Goal: Task Accomplishment & Management: Use online tool/utility

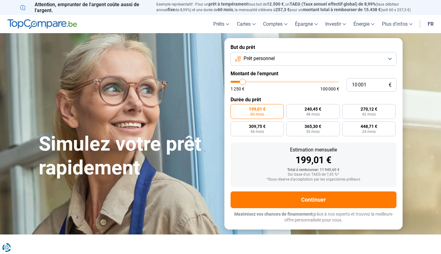
type input "9 500"
type input "9500"
type input "9 750"
type input "9750"
type input "10 000"
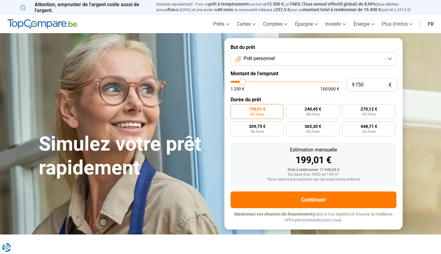
type input "10000"
type input "10 250"
type input "10250"
type input "10 500"
type input "10500"
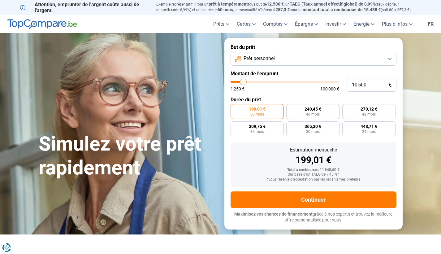
type input "11 000"
type input "11000"
type input "11 250"
type input "11250"
type input "11 500"
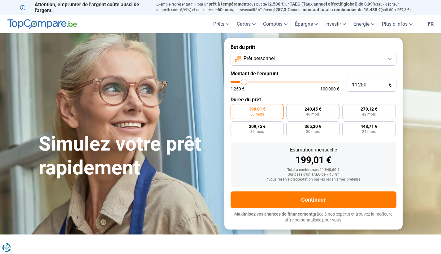
type input "11500"
type input "11 750"
type input "11750"
type input "12 000"
type input "12000"
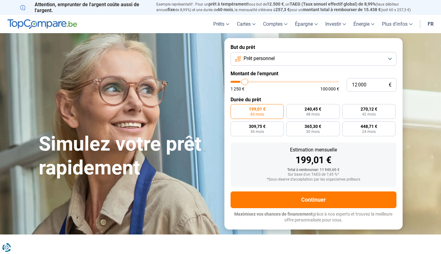
type input "12 500"
type input "12500"
type input "12 750"
type input "12750"
type input "13 000"
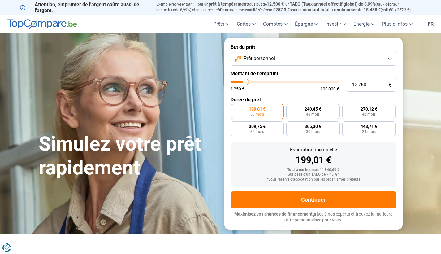
type input "13000"
type input "13 250"
type input "13250"
type input "13 500"
type input "13500"
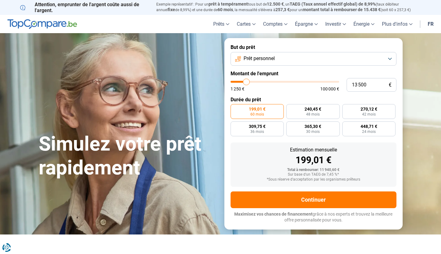
type input "14 000"
type input "14000"
type input "14 250"
type input "14250"
type input "14 500"
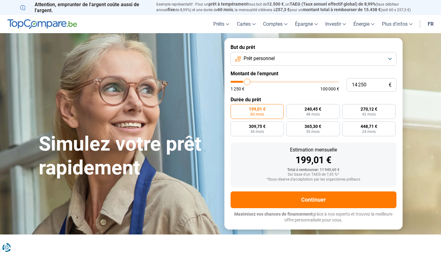
type input "14500"
type input "14 750"
type input "14750"
type input "15 000"
type input "15000"
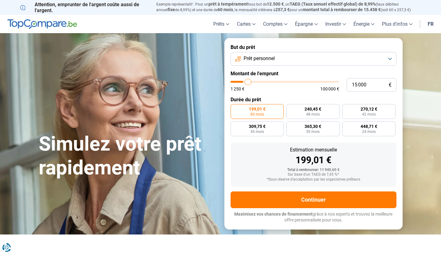
type input "15 500"
type input "15500"
type input "15 750"
type input "15750"
type input "16 000"
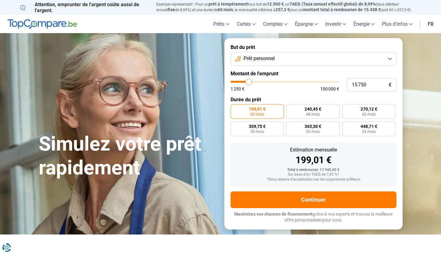
type input "16000"
type input "16 250"
type input "16250"
type input "16 500"
type input "16500"
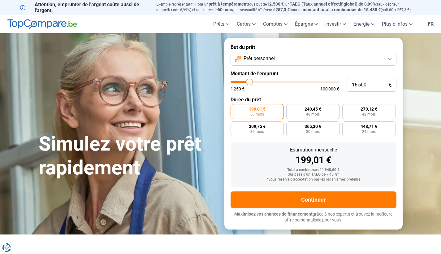
type input "17 000"
type input "17000"
type input "17 250"
type input "17250"
type input "17 500"
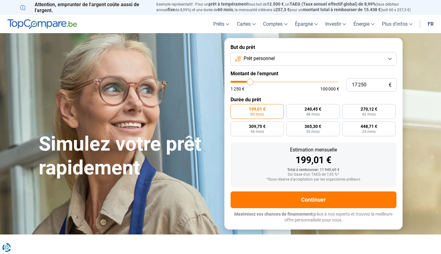
type input "17500"
type input "17 750"
type input "17750"
type input "18 000"
type input "18000"
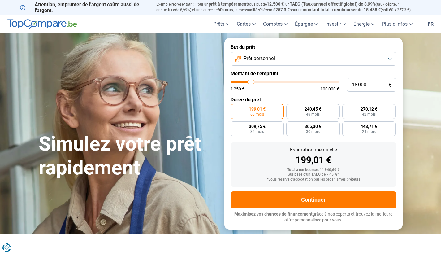
type input "18 500"
type input "18500"
type input "18 750"
type input "18750"
type input "19 000"
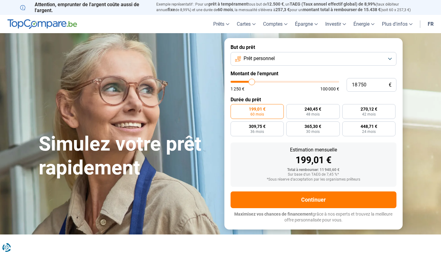
type input "19000"
type input "19 250"
type input "19250"
type input "19 750"
type input "19750"
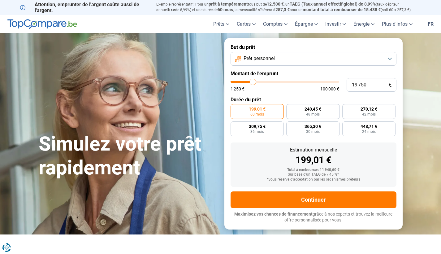
type input "20 000"
type input "20000"
type input "20 250"
type input "20250"
type input "20 000"
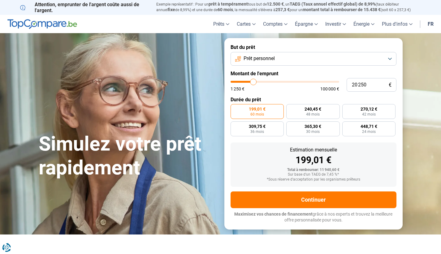
type input "20000"
type input "19 750"
type input "19750"
type input "19 250"
type input "19250"
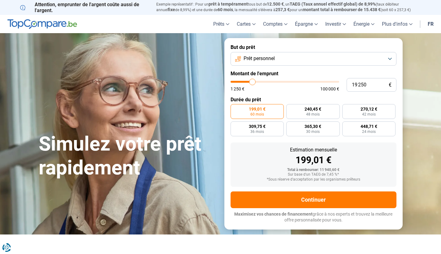
type input "19 000"
type input "19000"
type input "18 750"
type input "18750"
type input "18 500"
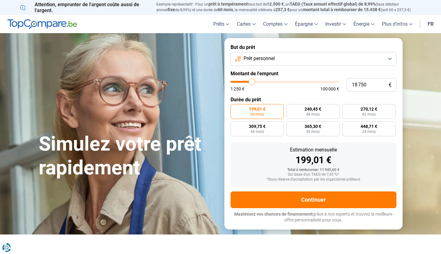
type input "18500"
type input "18 000"
type input "18000"
type input "17 750"
type input "17750"
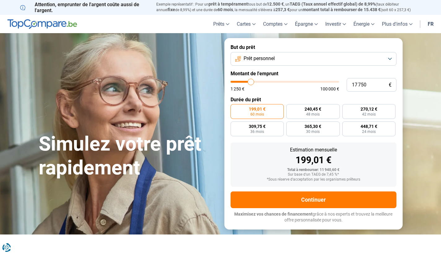
type input "17 500"
type input "17500"
type input "17 250"
type input "17250"
type input "16 500"
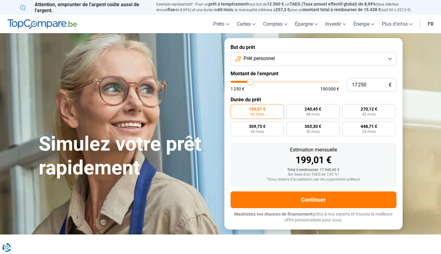
type input "16500"
type input "16 250"
type input "16250"
type input "16 000"
type input "16000"
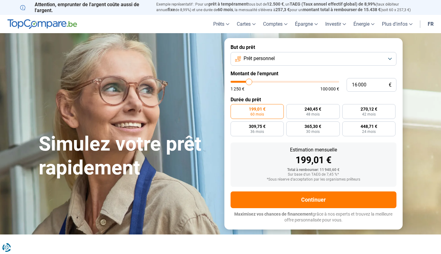
type input "15 750"
type input "15750"
type input "16 250"
type input "16250"
type input "16 000"
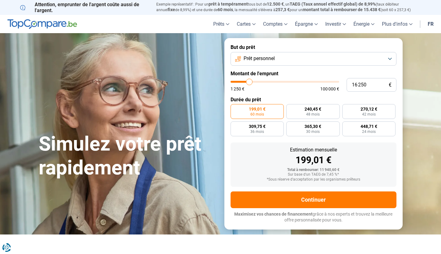
type input "16000"
type input "16 250"
type input "16250"
type input "15 500"
type input "15500"
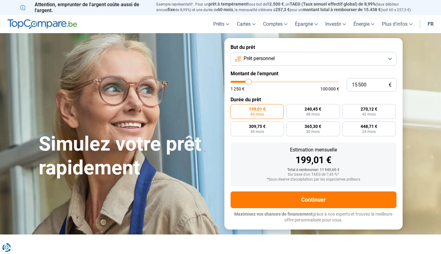
type input "15 750"
type input "15750"
type input "16 000"
type input "16000"
type input "16 250"
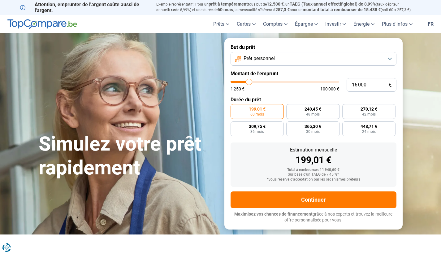
type input "16250"
type input "16 500"
type input "16500"
type input "17 000"
type input "17000"
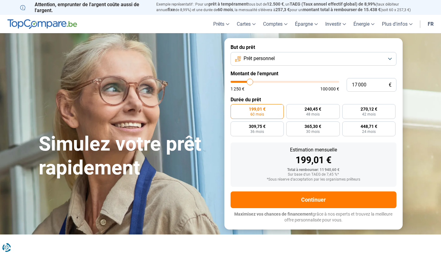
type input "16 000"
type input "16000"
type input "15 750"
type input "15750"
type input "16 000"
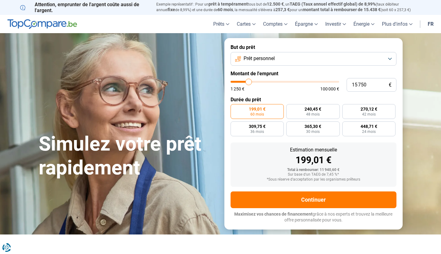
type input "16000"
type input "16 250"
type input "16250"
type input "15 750"
type input "15750"
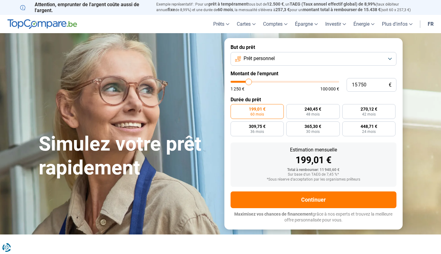
type input "15 500"
type input "15500"
type input "15 750"
type input "15750"
type input "14 750"
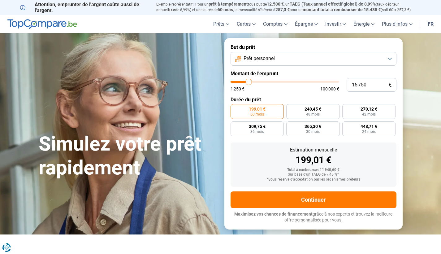
type input "14750"
type input "14 250"
type input "14250"
type input "14 000"
type input "14000"
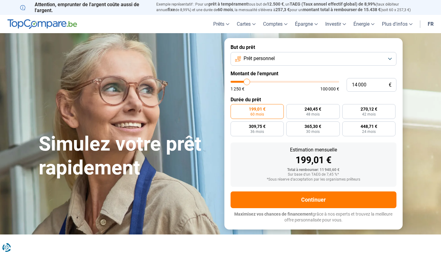
type input "12 750"
type input "12750"
type input "12 500"
type input "12500"
type input "11 750"
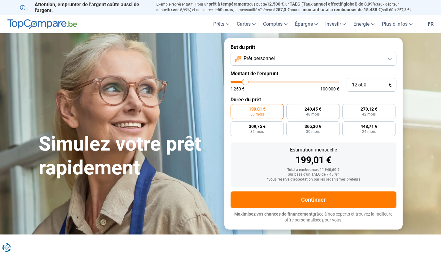
type input "11750"
type input "11 500"
type input "11500"
type input "11 250"
type input "11250"
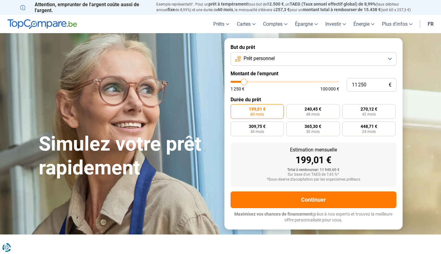
type input "10 500"
type input "10500"
type input "10 250"
type input "10250"
type input "10 000"
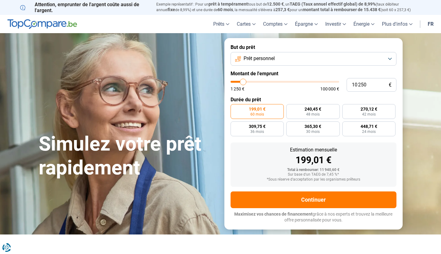
type input "10000"
type input "9 750"
type input "9750"
type input "9 500"
type input "9500"
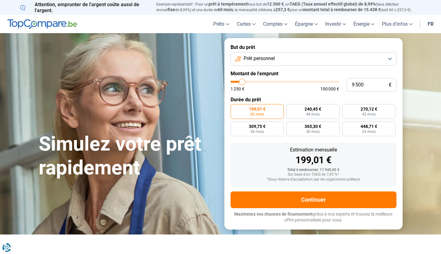
type input "9 000"
type input "9000"
type input "8 750"
type input "8750"
type input "8 500"
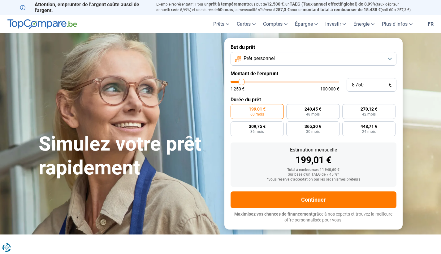
type input "8500"
type input "8 250"
type input "8250"
type input "8 000"
type input "8000"
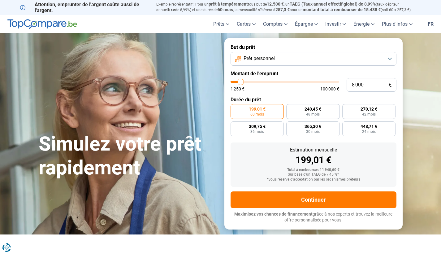
type input "7 500"
type input "7500"
type input "7 250"
type input "7250"
type input "7 000"
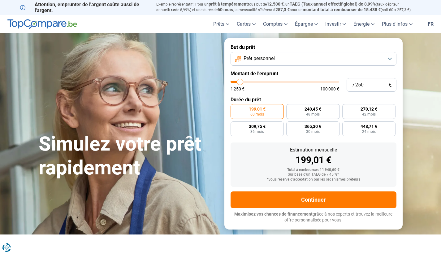
type input "7000"
type input "6 750"
type input "6750"
type input "6 500"
type input "6500"
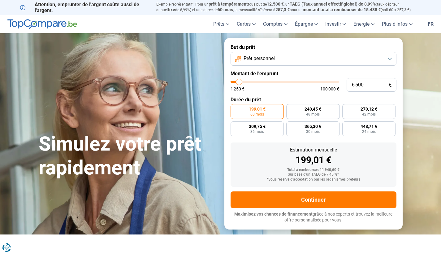
type input "6 000"
type input "6000"
type input "5 750"
type input "5750"
type input "5 500"
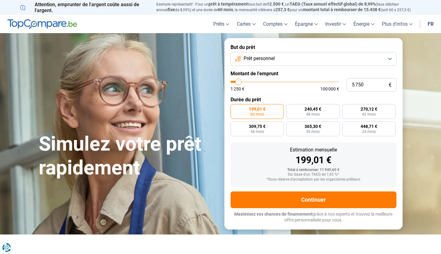
type input "5500"
type input "5 250"
type input "5250"
type input "5 000"
type input "5000"
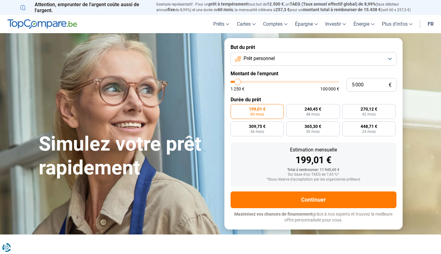
type input "4 500"
type input "4500"
type input "4 250"
type input "4250"
type input "4 000"
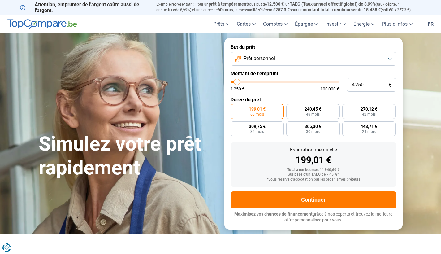
type input "4000"
type input "3 750"
type input "3750"
type input "3 500"
type input "3500"
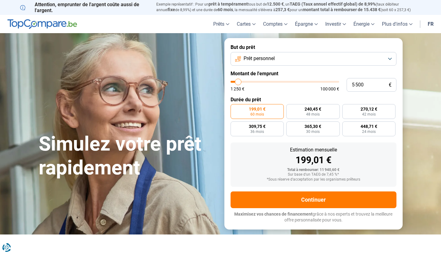
drag, startPoint x: 242, startPoint y: 82, endPoint x: 238, endPoint y: 86, distance: 5.9
click at [238, 86] on div "1 250 € 100 000 €" at bounding box center [285, 86] width 109 height 10
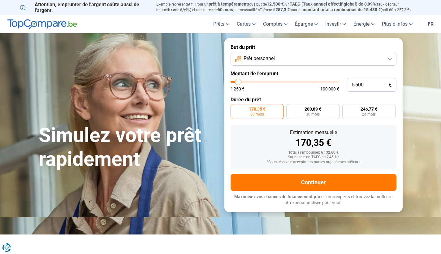
click at [262, 63] on button "Prêt personnel" at bounding box center [314, 59] width 166 height 14
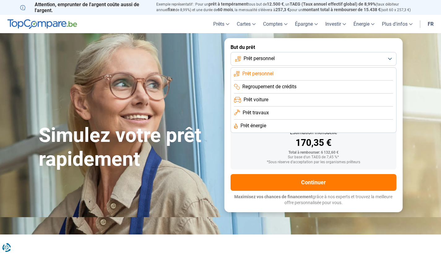
click at [260, 72] on span "Prêt personnel" at bounding box center [257, 73] width 31 height 7
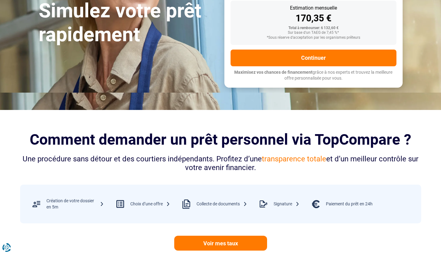
scroll to position [7, 0]
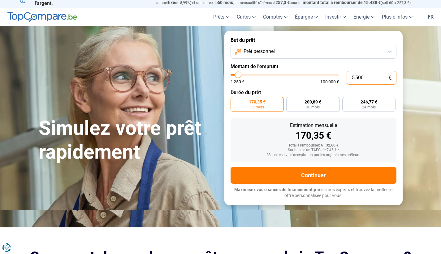
drag, startPoint x: 373, startPoint y: 78, endPoint x: 329, endPoint y: 76, distance: 44.3
click at [329, 76] on div "5 500 € 1 250 € 100 000 €" at bounding box center [314, 78] width 166 height 14
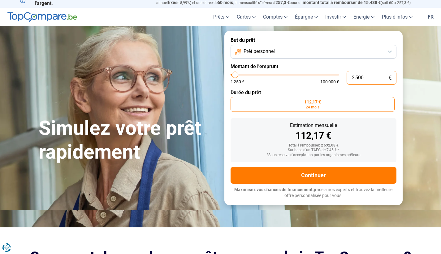
scroll to position [0, 0]
